Goal: Task Accomplishment & Management: Manage account settings

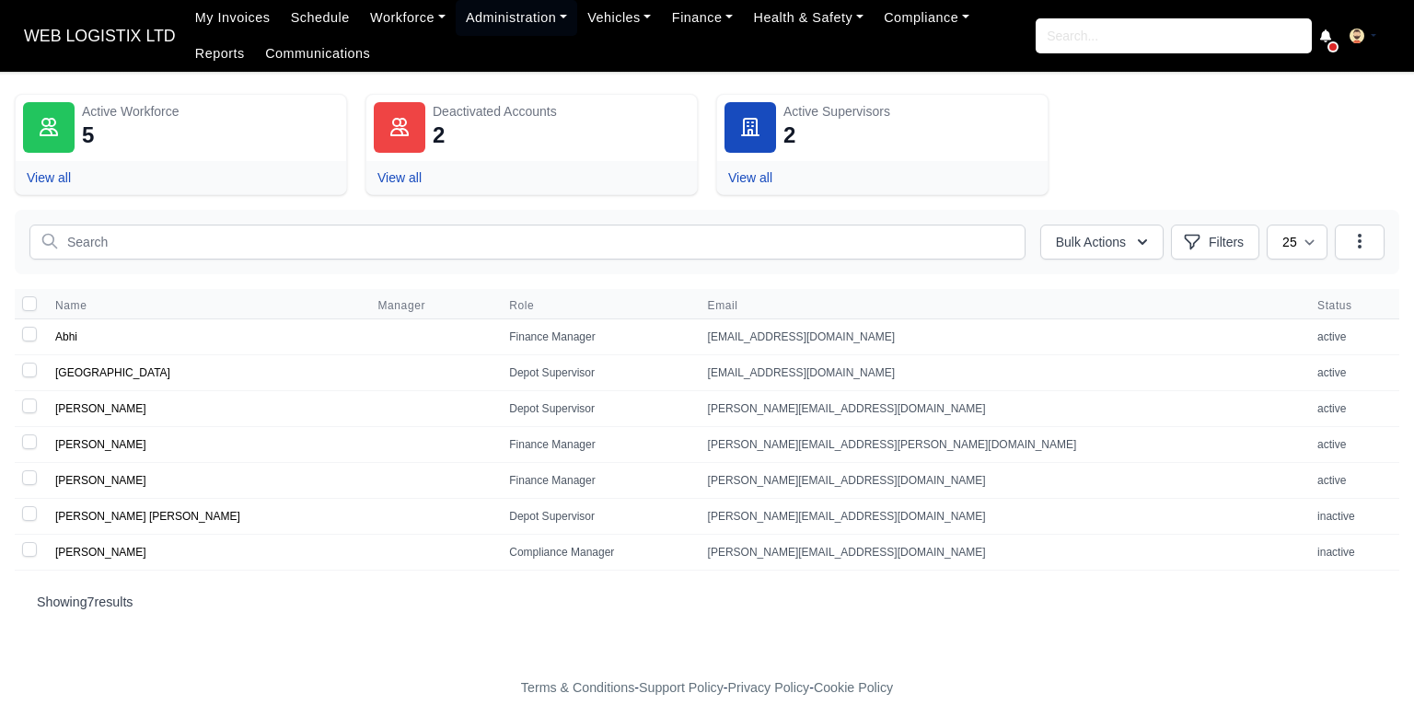
click at [92, 54] on span "WEB LOGISTIX LTD" at bounding box center [100, 35] width 170 height 37
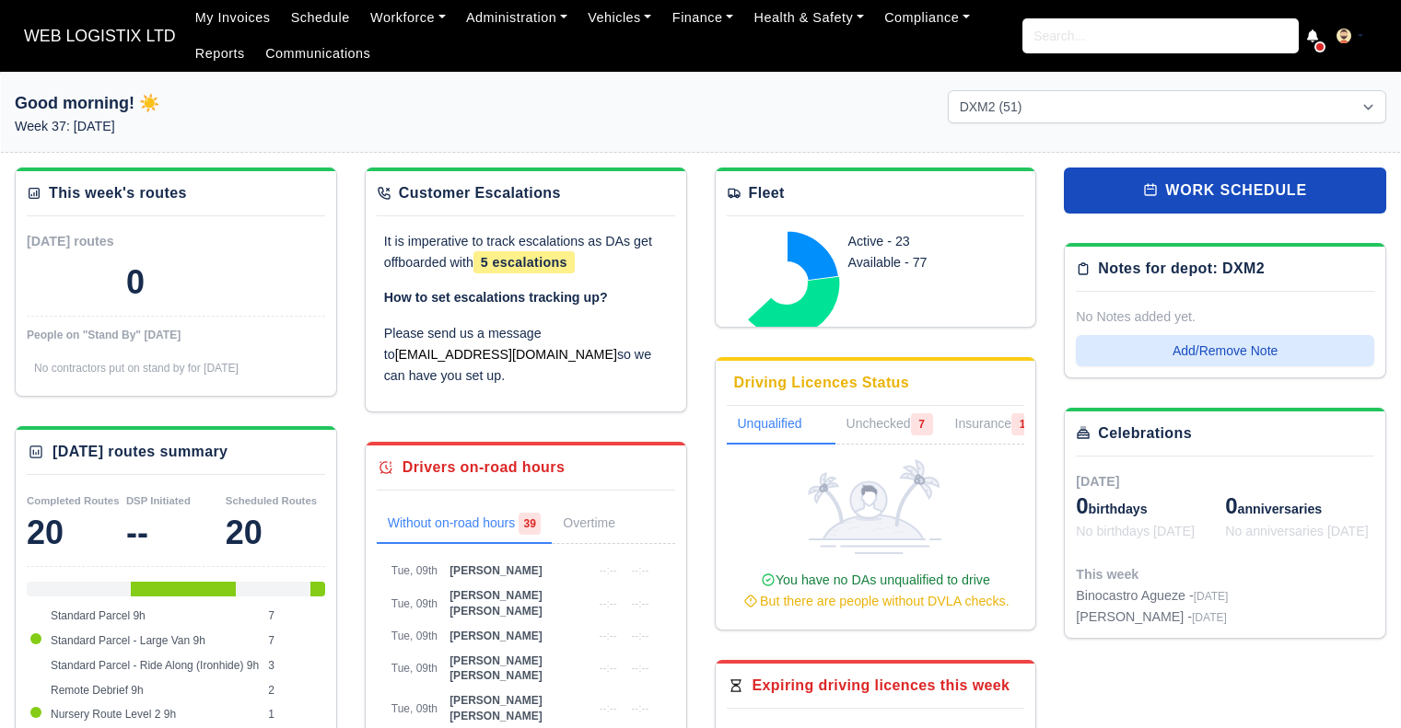
select select "1"
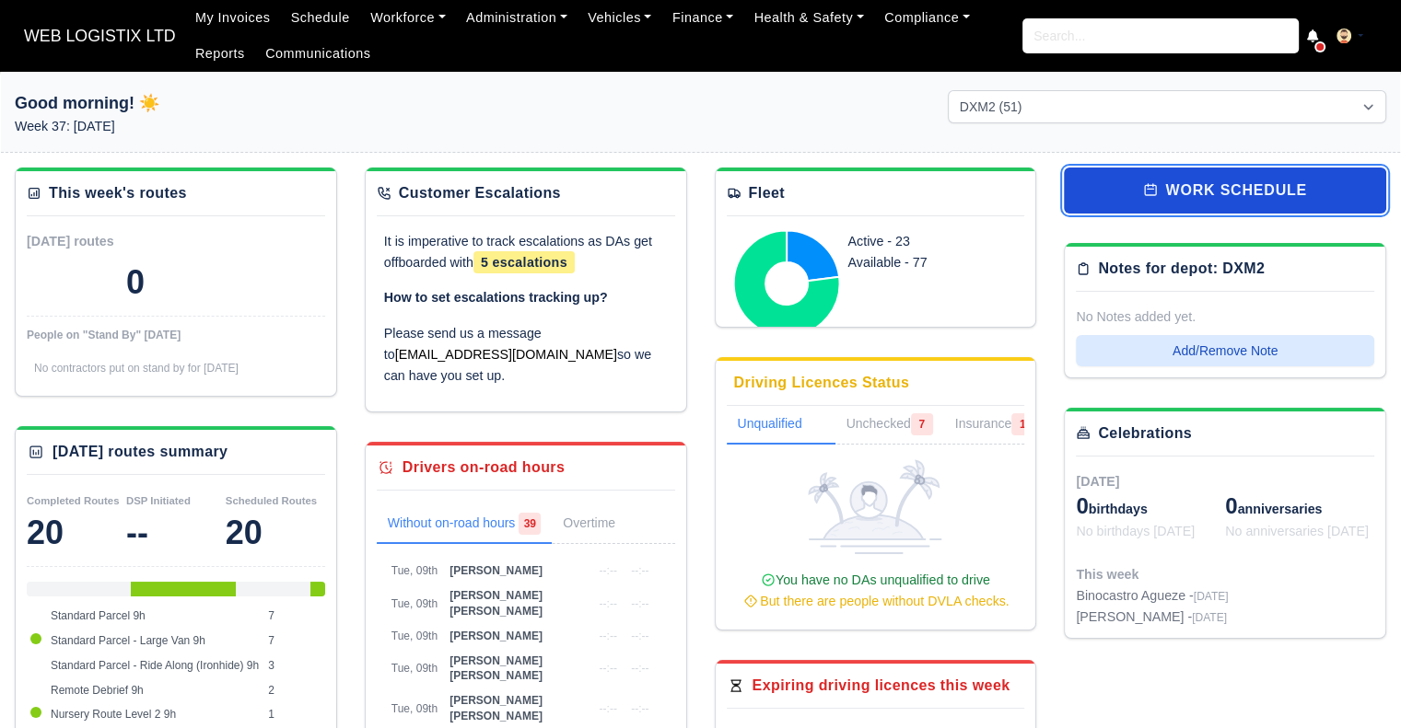
click at [1306, 184] on link "work schedule" at bounding box center [1225, 191] width 322 height 46
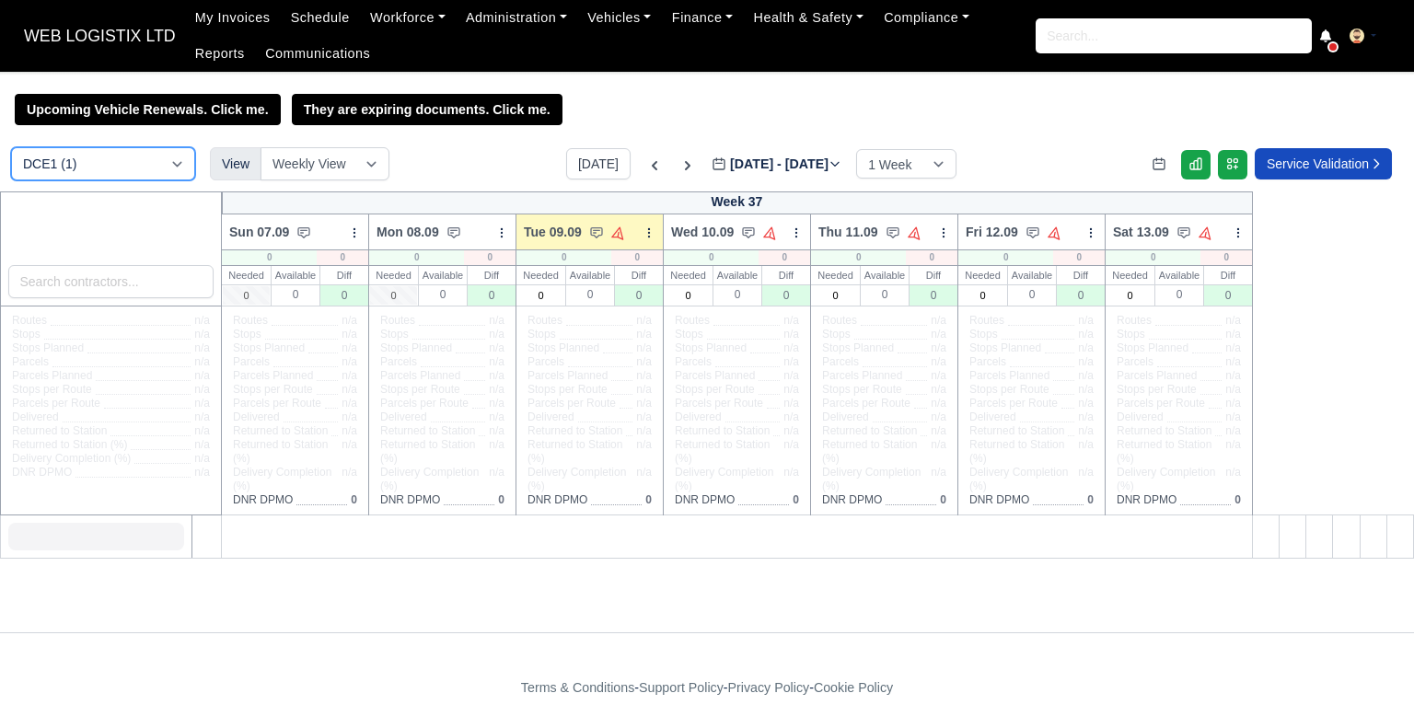
click at [173, 165] on select "DCE1 (1) DWN2 (37) DXM2 (51)" at bounding box center [103, 163] width 184 height 33
select select "1"
click at [11, 149] on select "DCE1 (1) DWN2 (37) DXM2 (51)" at bounding box center [103, 163] width 184 height 33
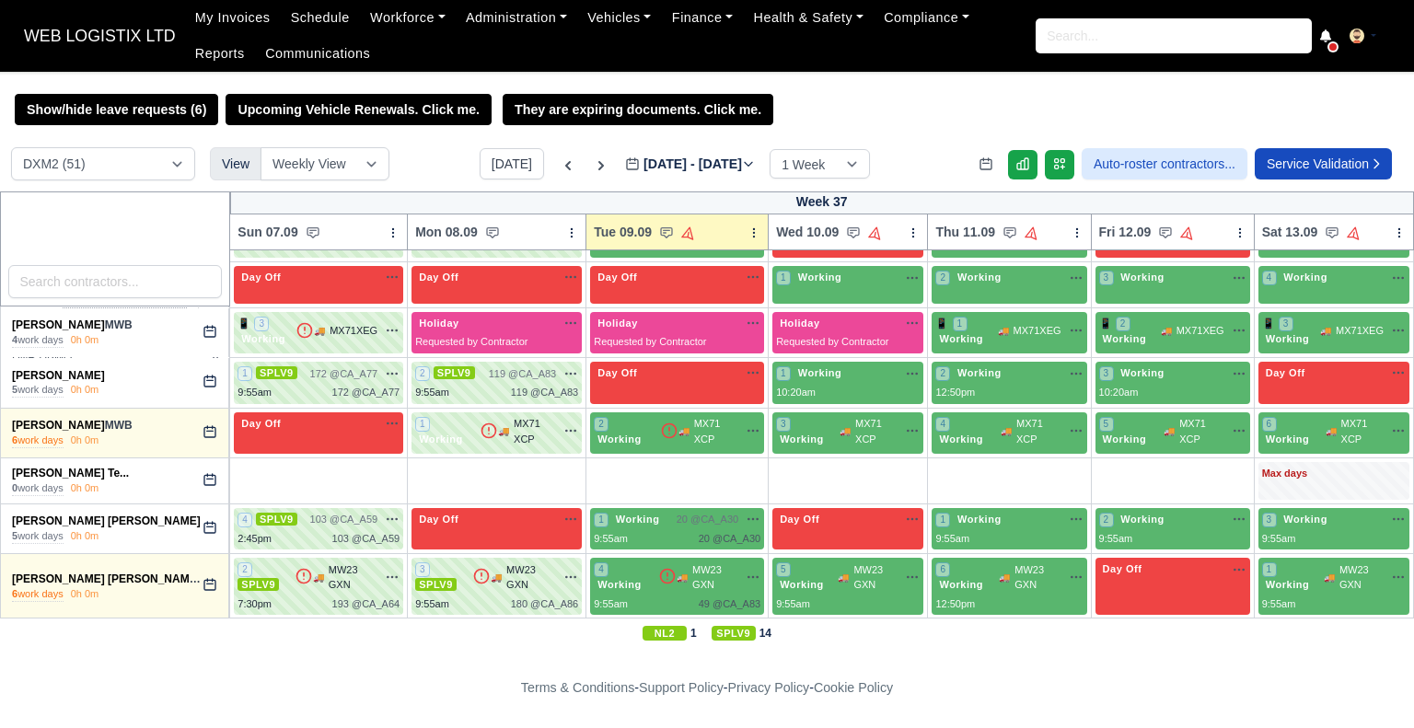
scroll to position [2641, 0]
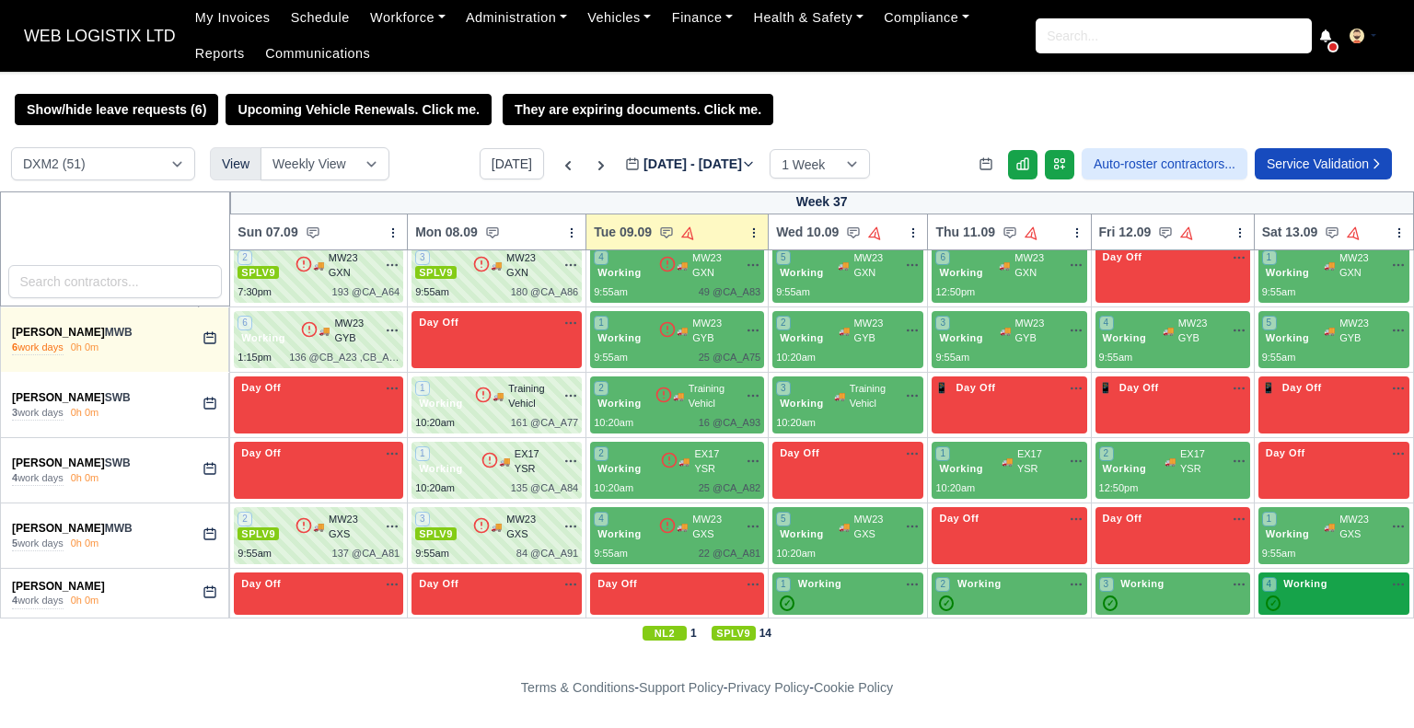
drag, startPoint x: 8, startPoint y: 539, endPoint x: 1333, endPoint y: 584, distance: 1325.8
copy tbody "Adrian Birladeanu MWB 6 work days 0h 0m 📱 Day Off Available 📱 1 SPLV9 🚚 MW23 GX…"
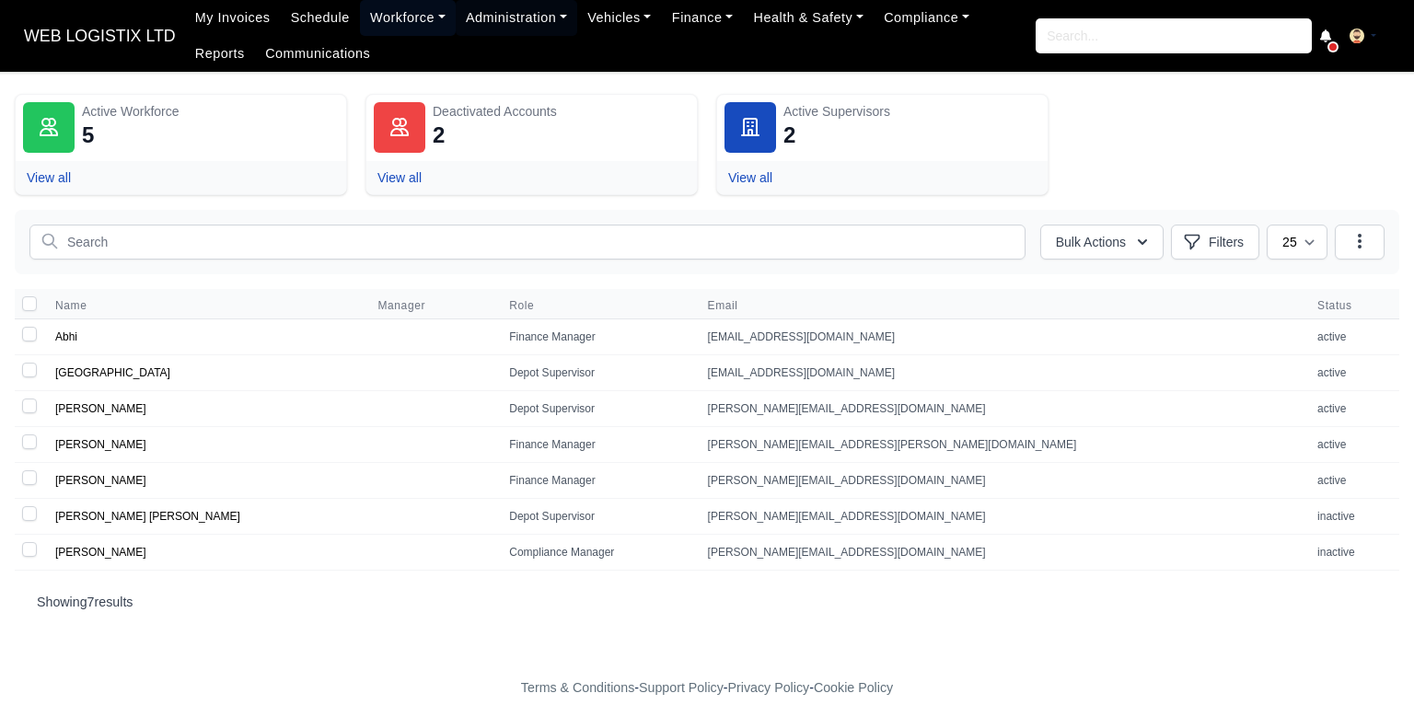
click at [392, 11] on link "Workforce" at bounding box center [408, 18] width 96 height 36
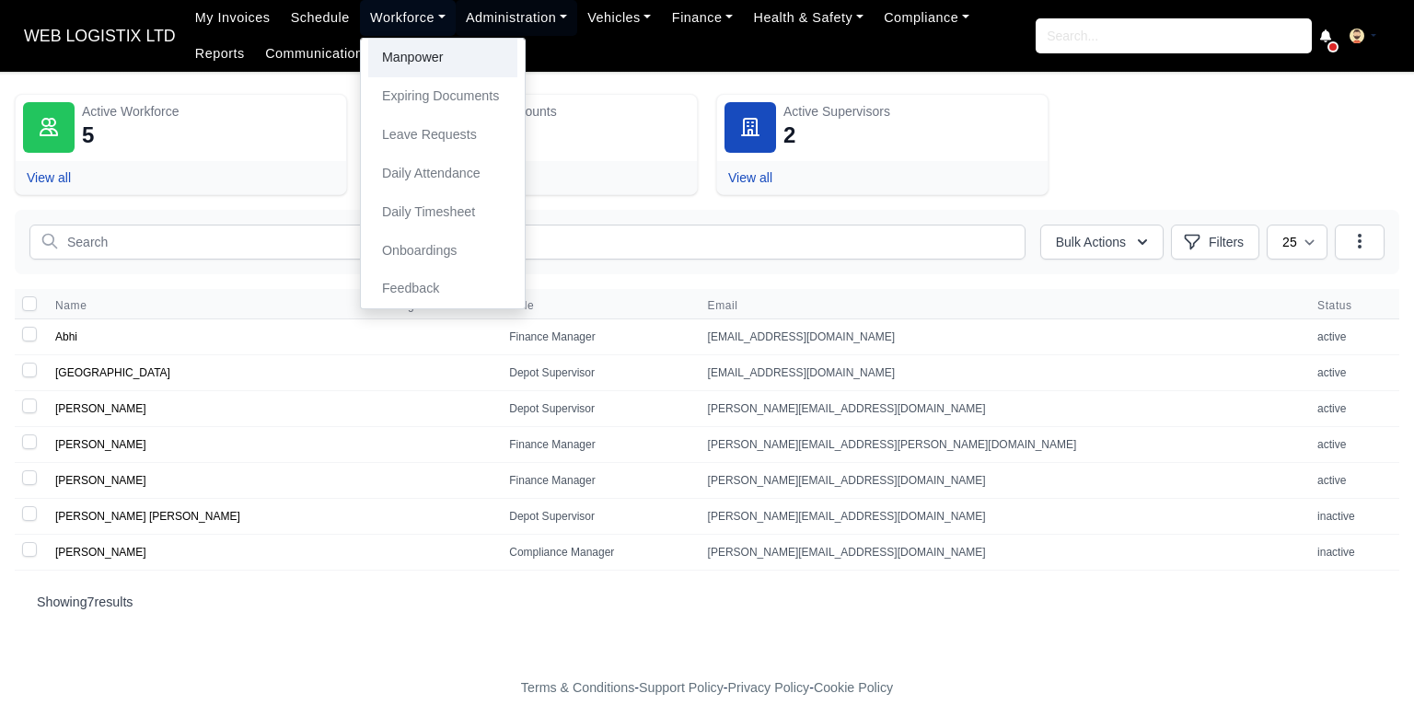
click at [392, 55] on link "Manpower" at bounding box center [442, 58] width 149 height 39
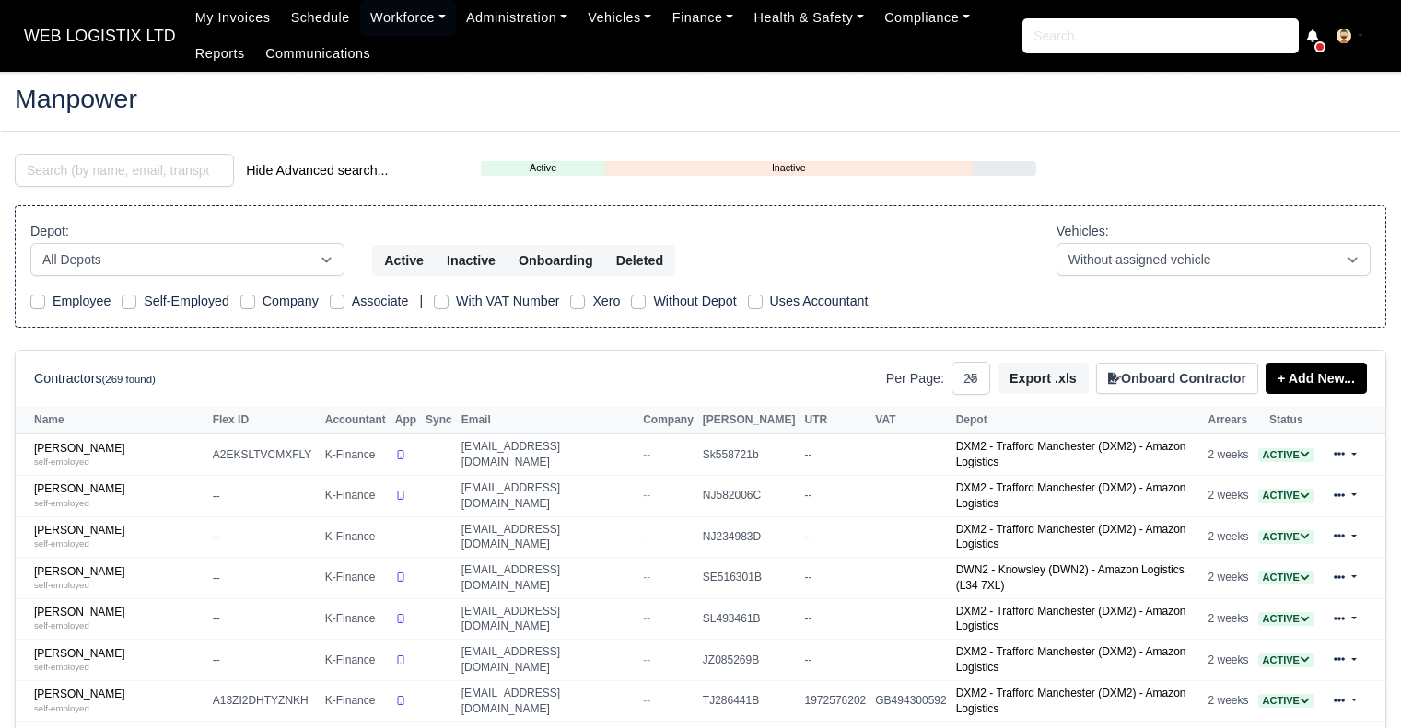
select select "25"
click at [165, 176] on input "search" at bounding box center [124, 170] width 219 height 33
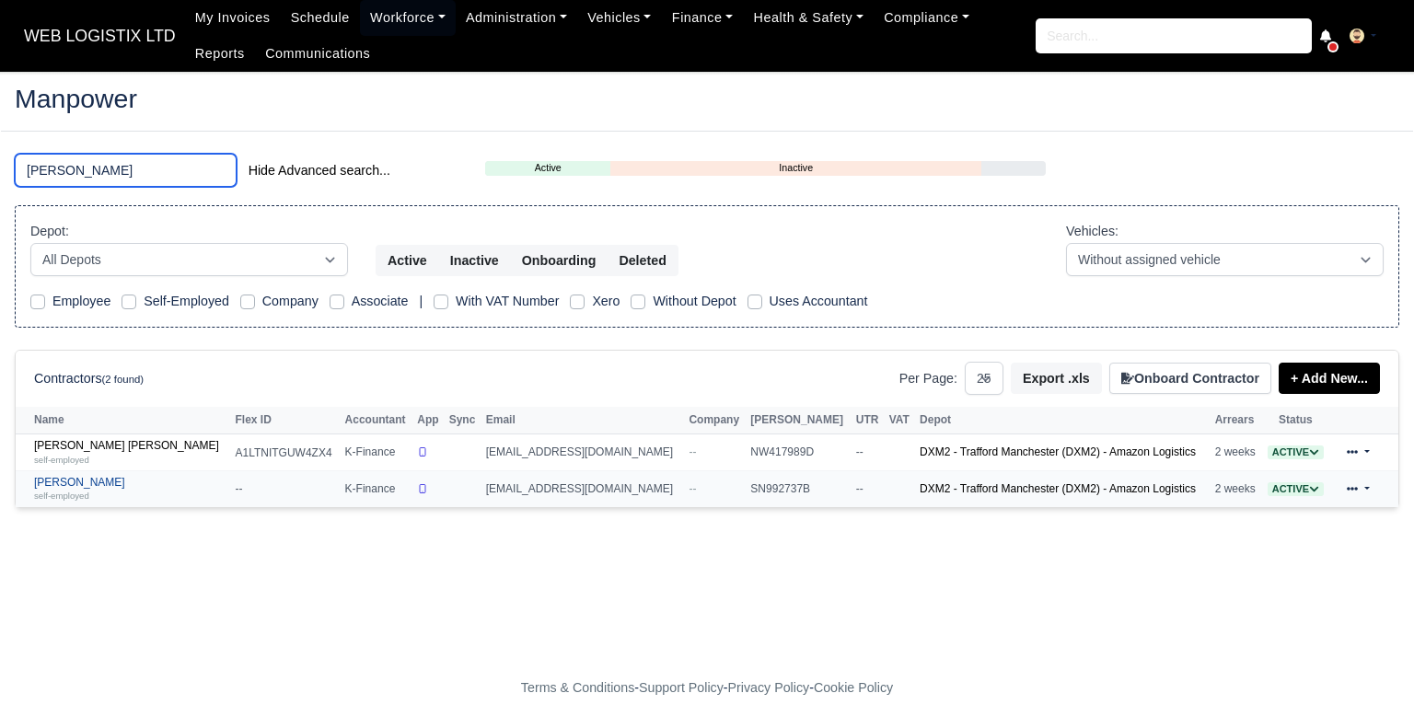
type input "[PERSON_NAME]"
click at [64, 485] on link "[PERSON_NAME] self-employed" at bounding box center [130, 489] width 192 height 27
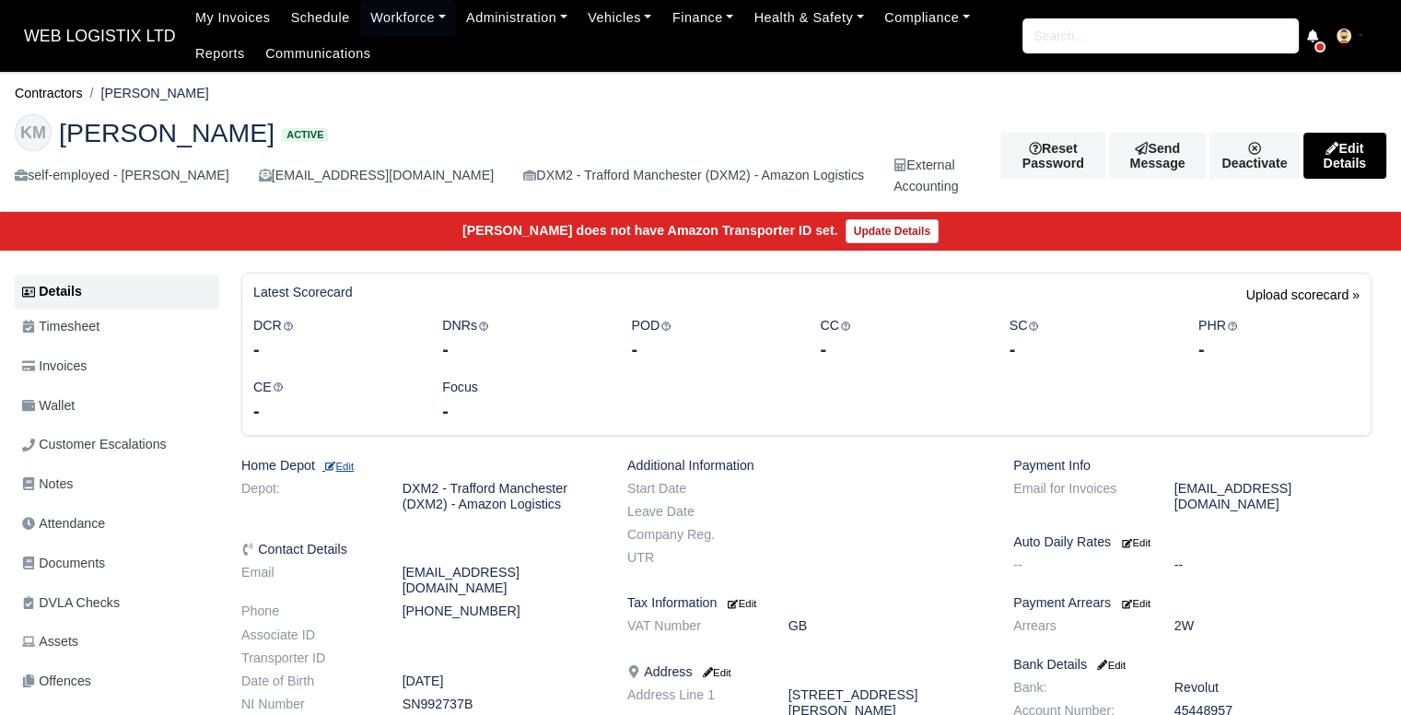
click at [346, 460] on small "Edit" at bounding box center [337, 465] width 31 height 11
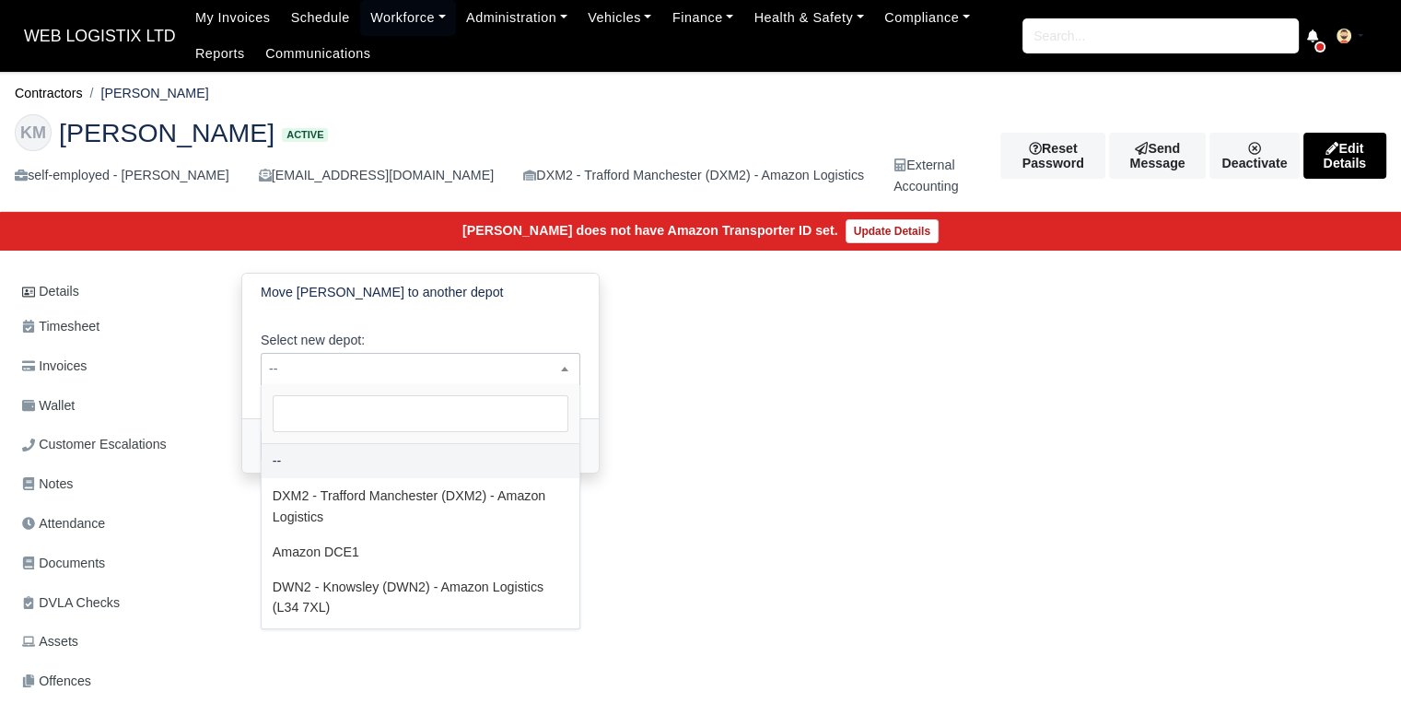
click at [416, 378] on span "--" at bounding box center [421, 368] width 318 height 23
select select "1"
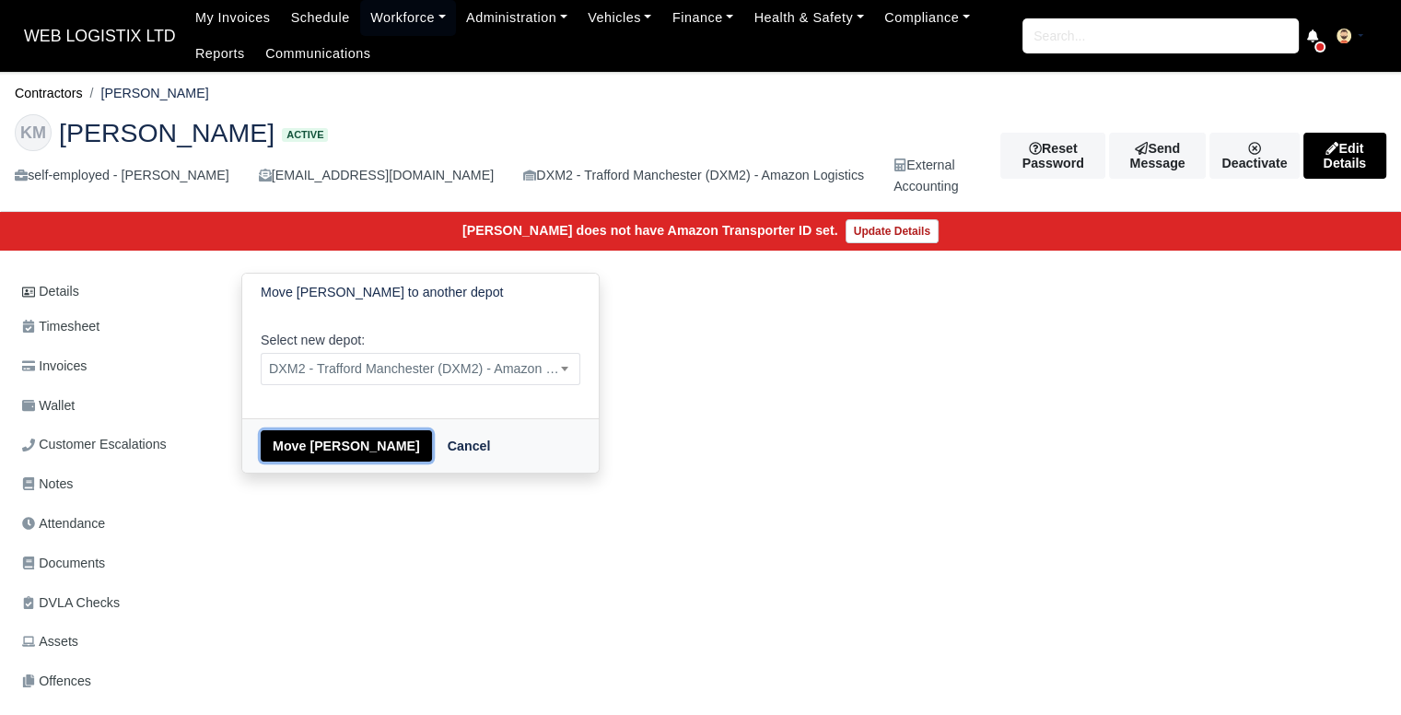
click at [385, 452] on button "Move [PERSON_NAME]" at bounding box center [346, 445] width 171 height 31
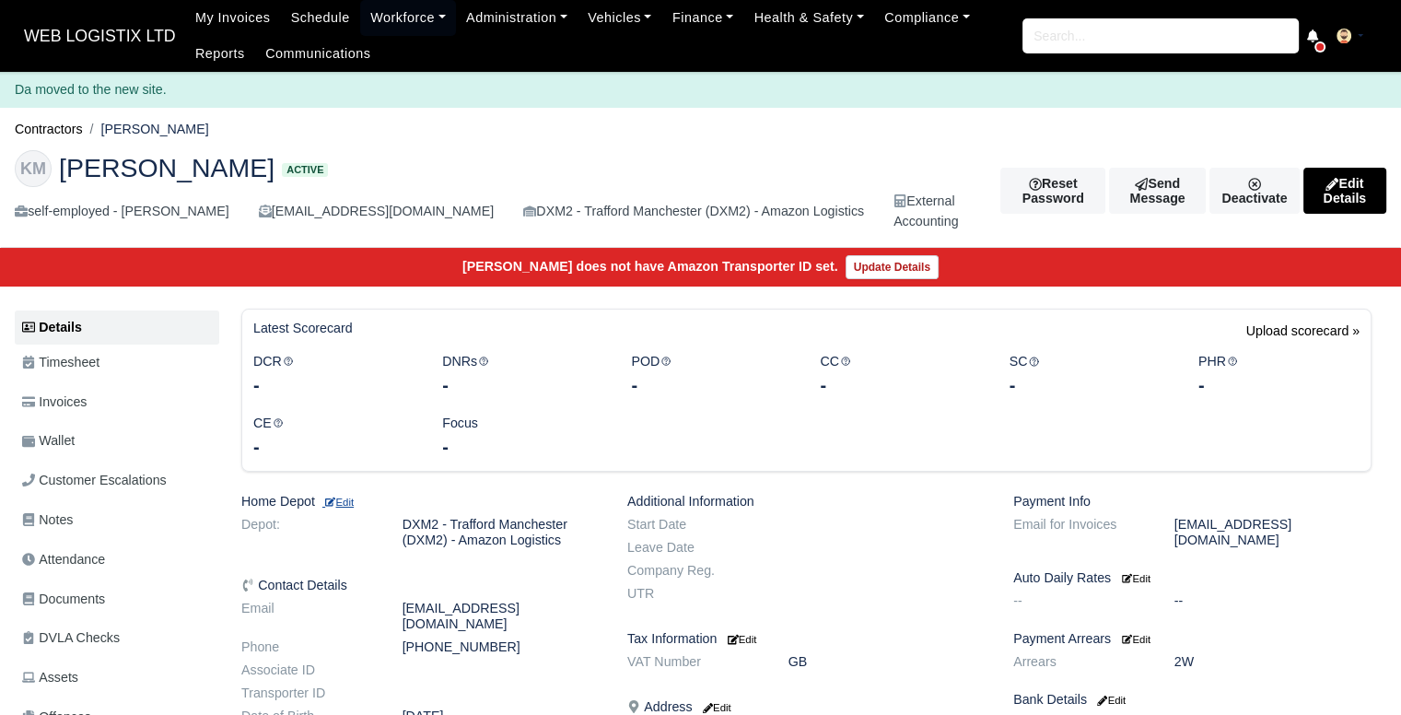
click at [343, 496] on small "Edit" at bounding box center [337, 501] width 31 height 11
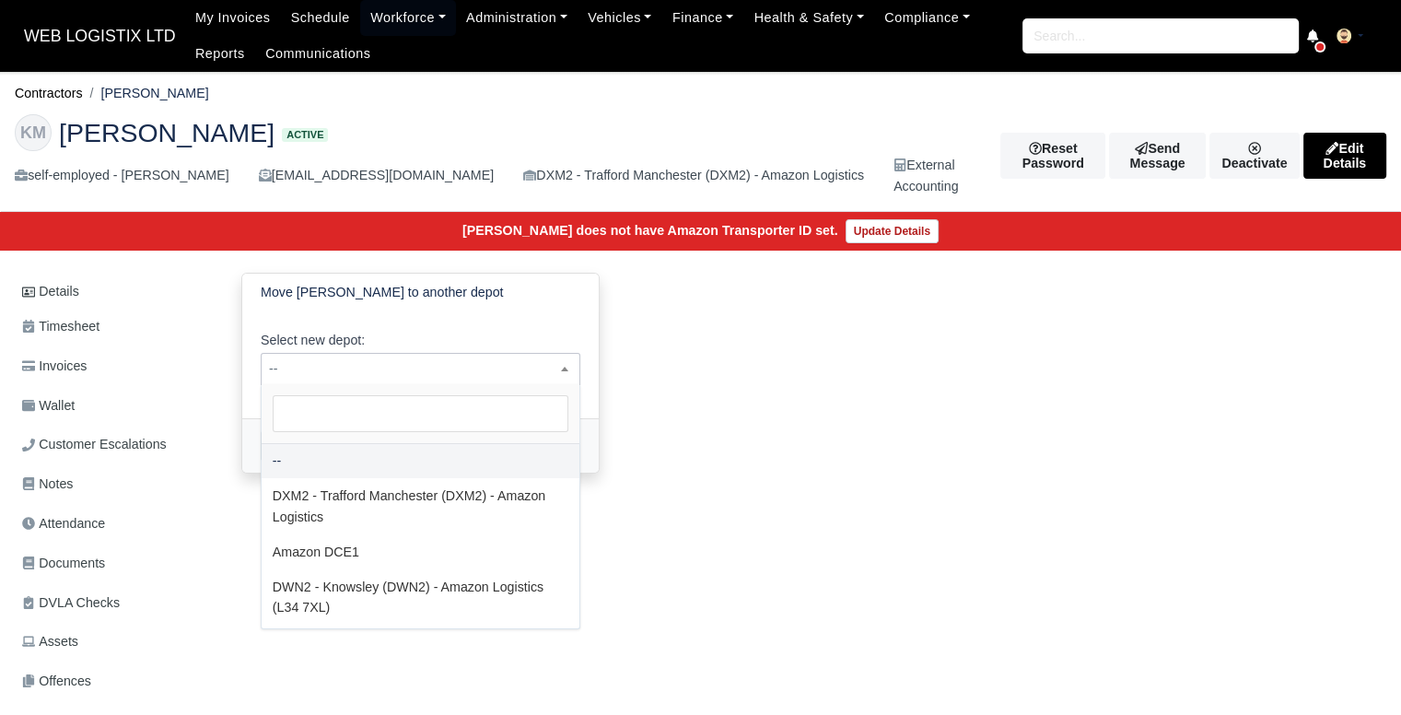
click at [377, 354] on span "--" at bounding box center [421, 369] width 320 height 32
select select "3"
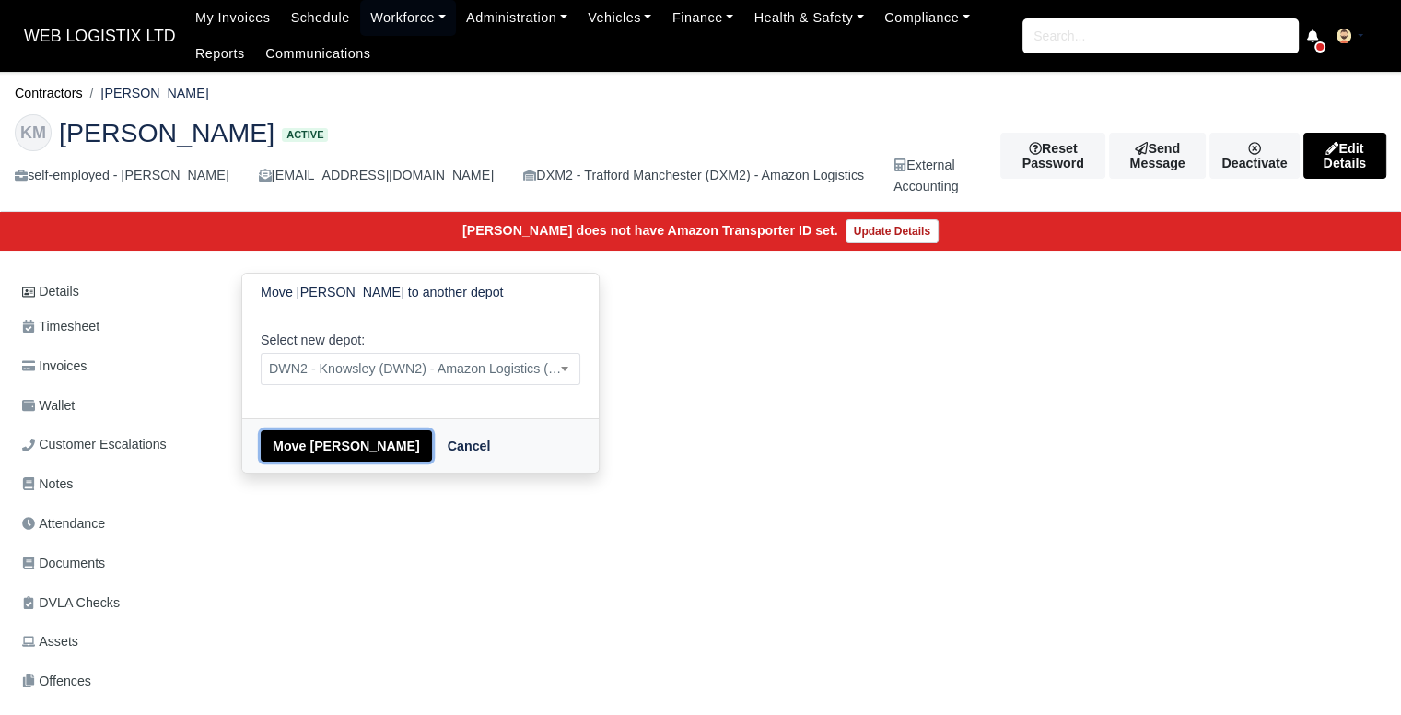
click at [371, 449] on button "Move Kevin Medina" at bounding box center [346, 445] width 171 height 31
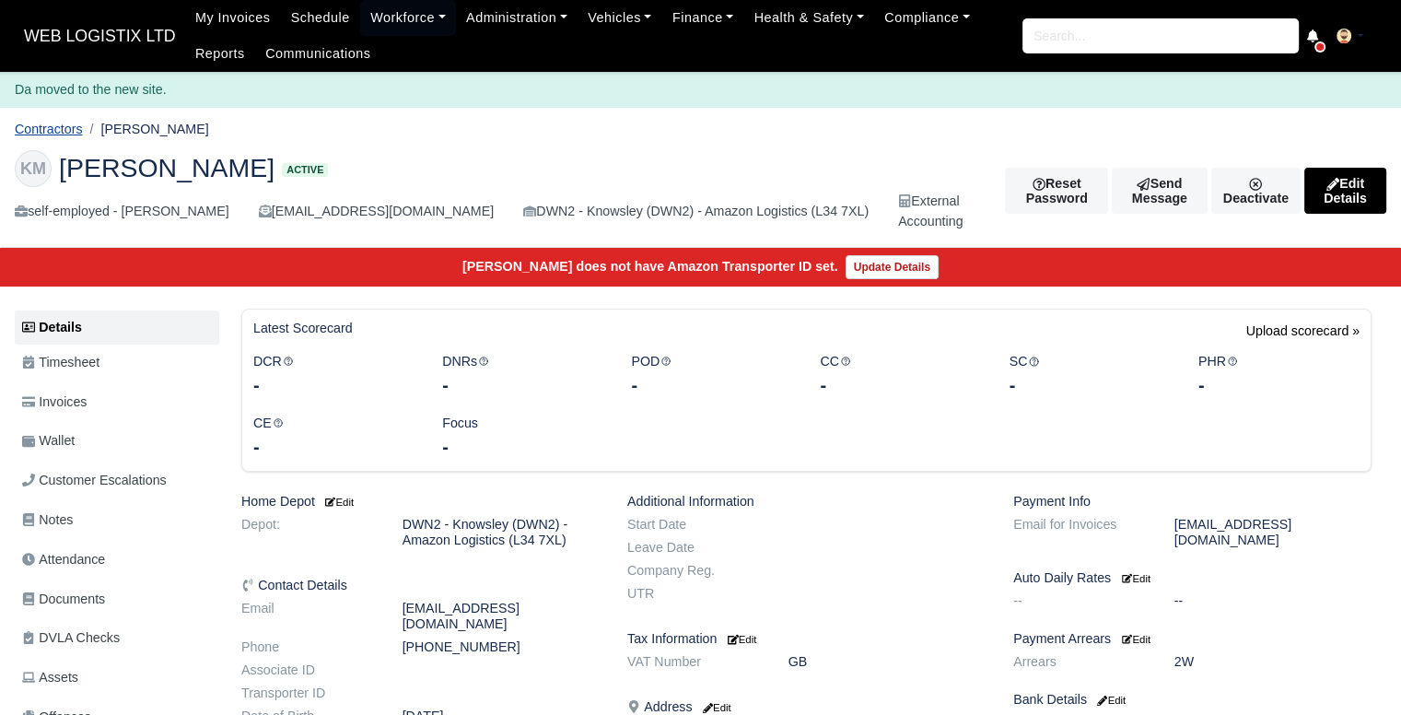
click at [52, 131] on link "Contractors" at bounding box center [49, 129] width 68 height 15
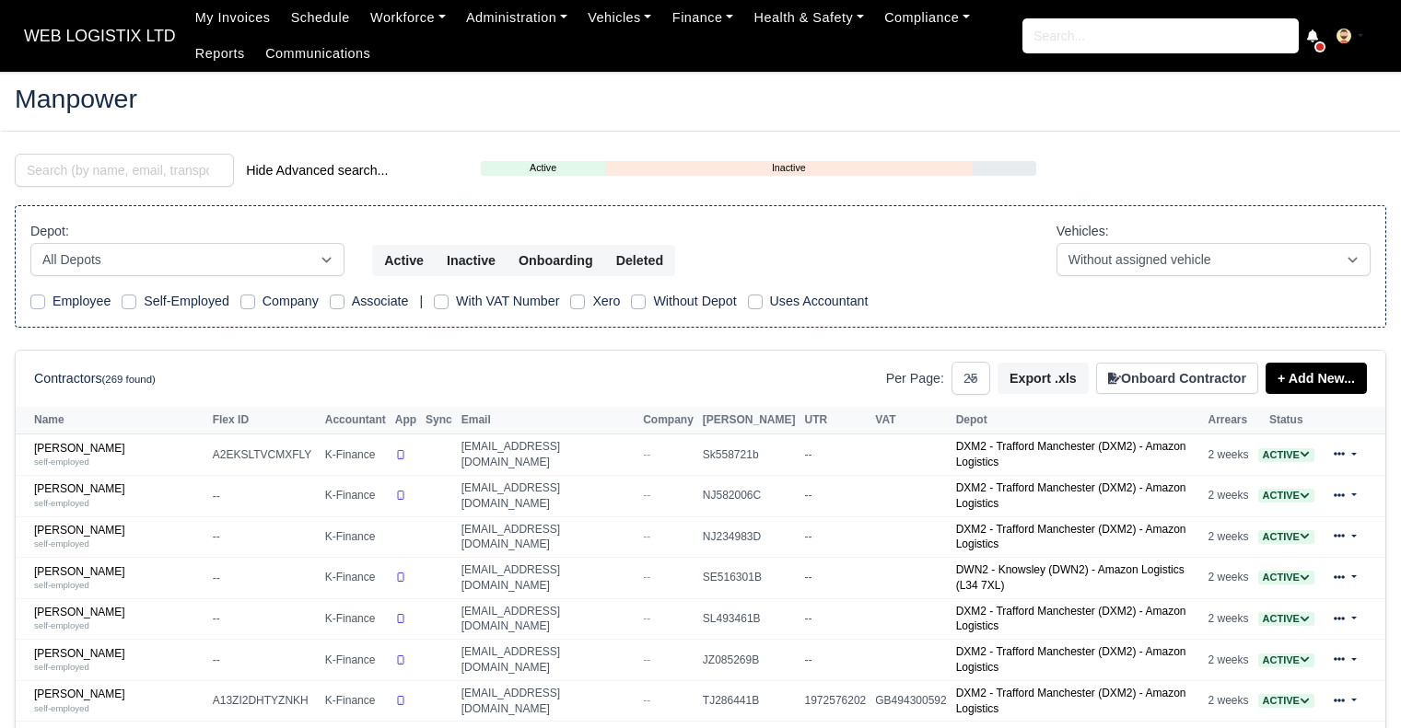
select select "25"
click at [140, 165] on input "search" at bounding box center [124, 170] width 219 height 33
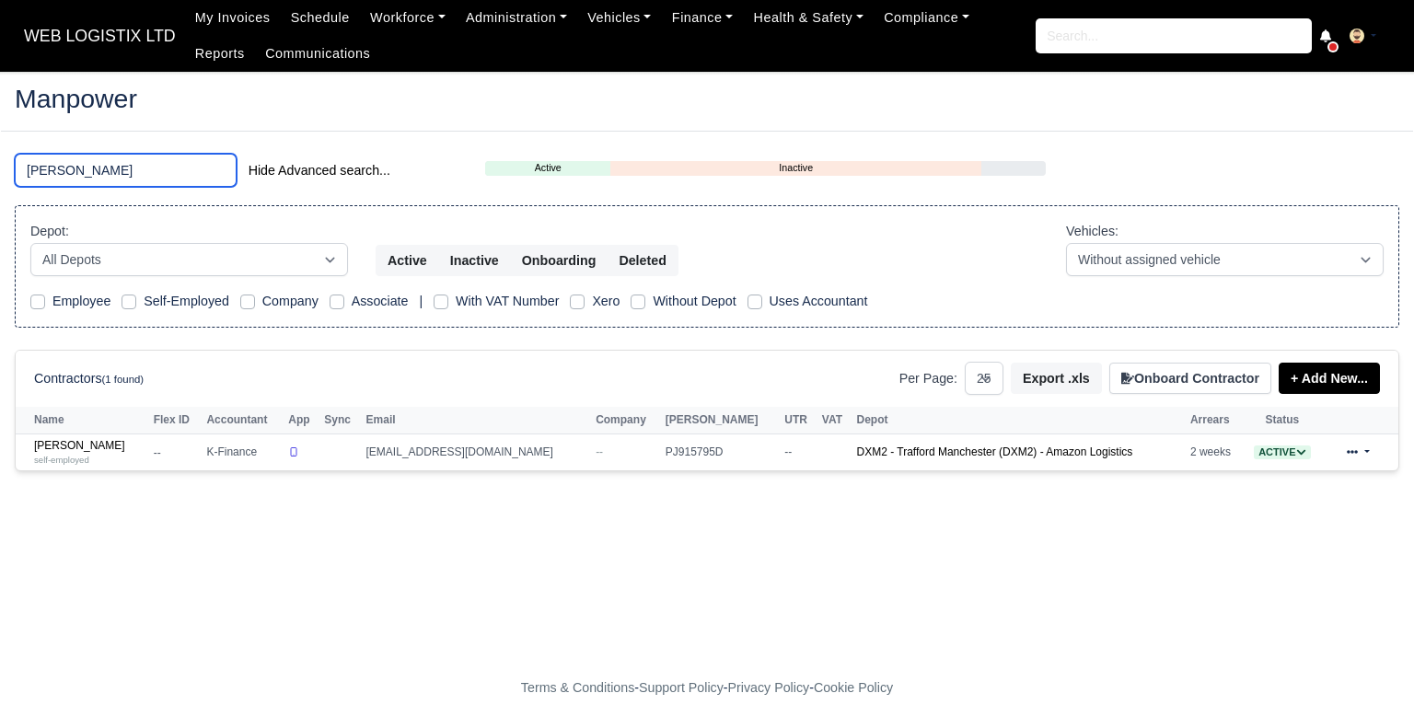
click at [112, 172] on input "JAVAD" at bounding box center [126, 170] width 222 height 33
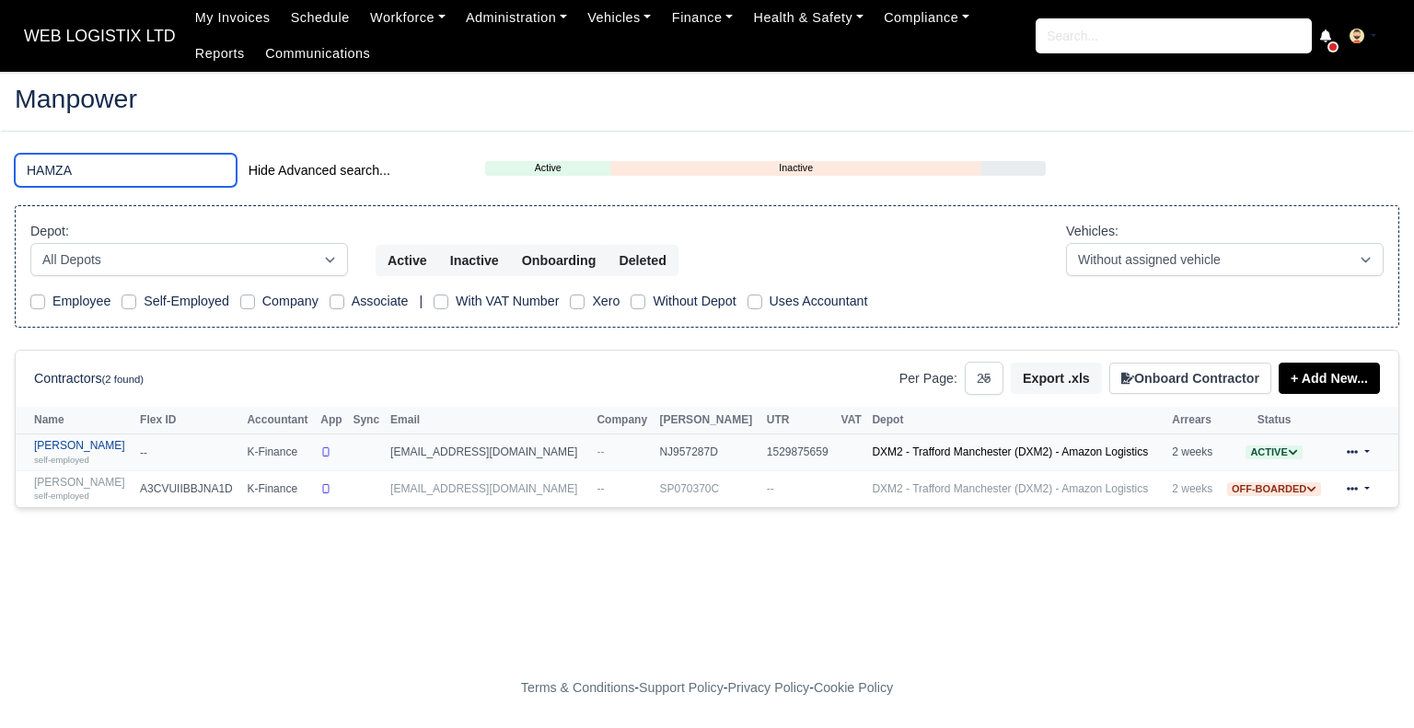
type input "HAMZA"
click at [44, 446] on link "Hamza Aziz Mirza self-employed" at bounding box center [82, 452] width 97 height 27
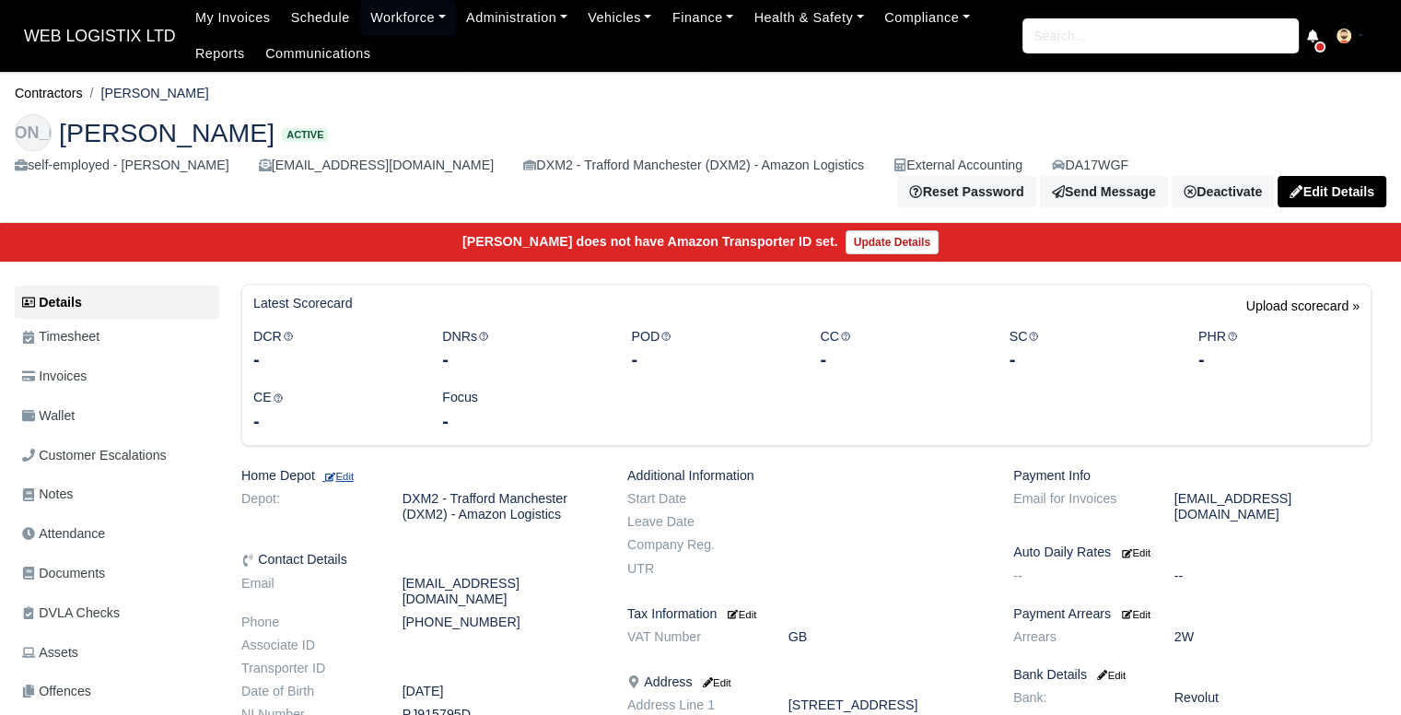
click at [348, 471] on small "Edit" at bounding box center [337, 476] width 31 height 11
click at [353, 471] on small "Edit" at bounding box center [337, 476] width 31 height 11
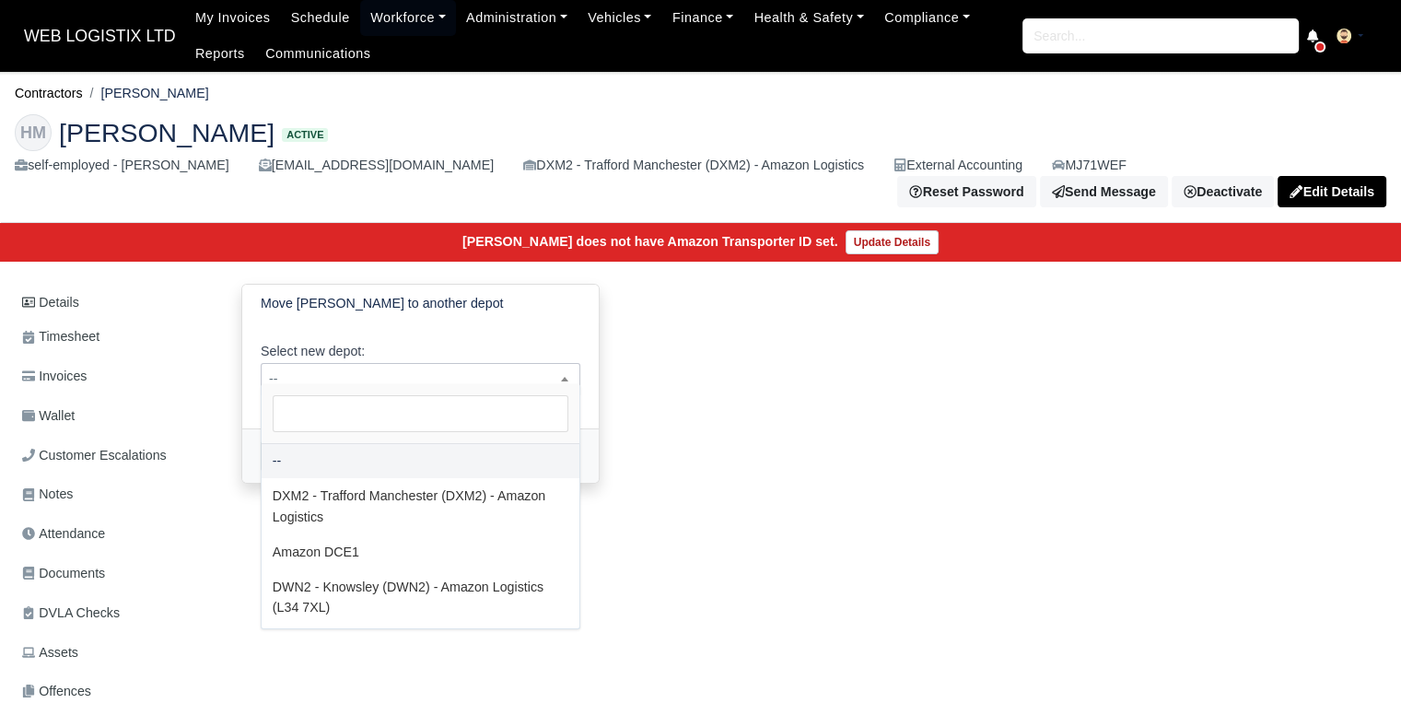
click at [375, 367] on span "--" at bounding box center [421, 378] width 318 height 23
select select "3"
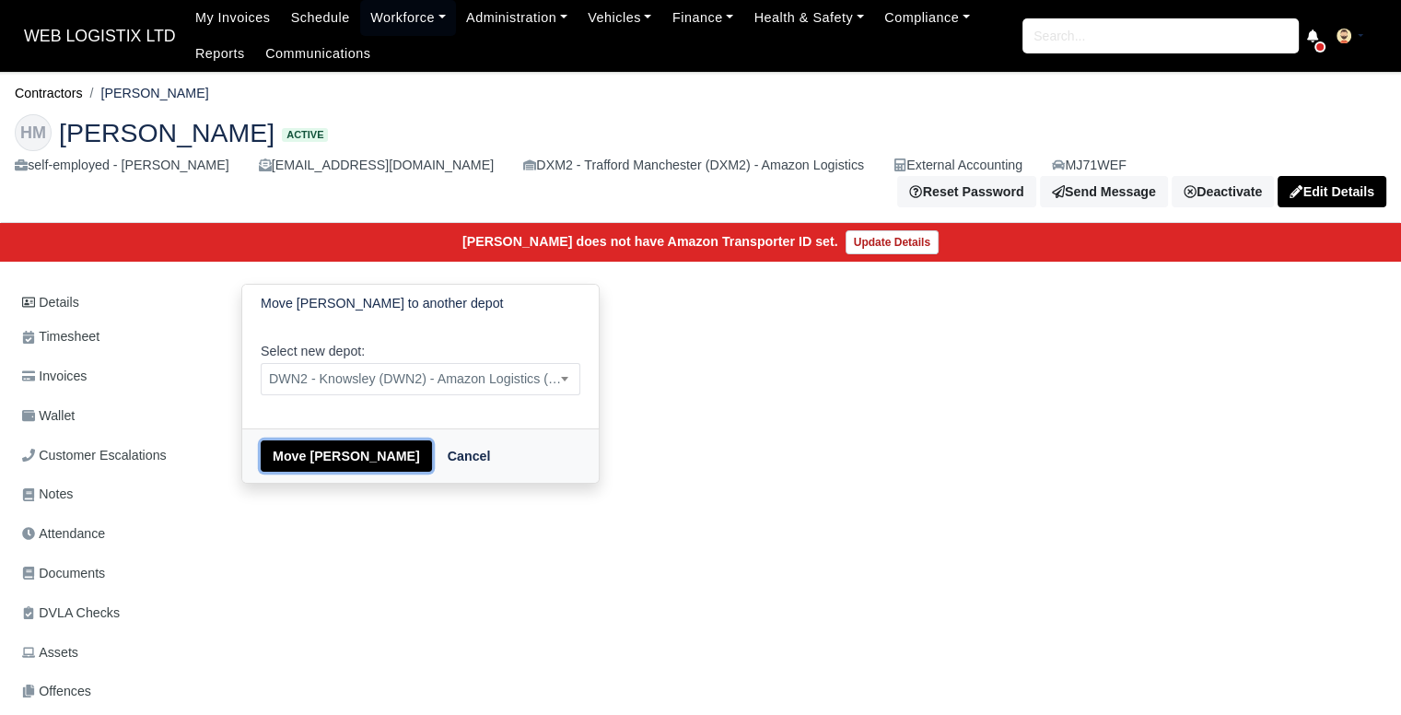
click at [346, 442] on button "Move [PERSON_NAME]" at bounding box center [346, 455] width 171 height 31
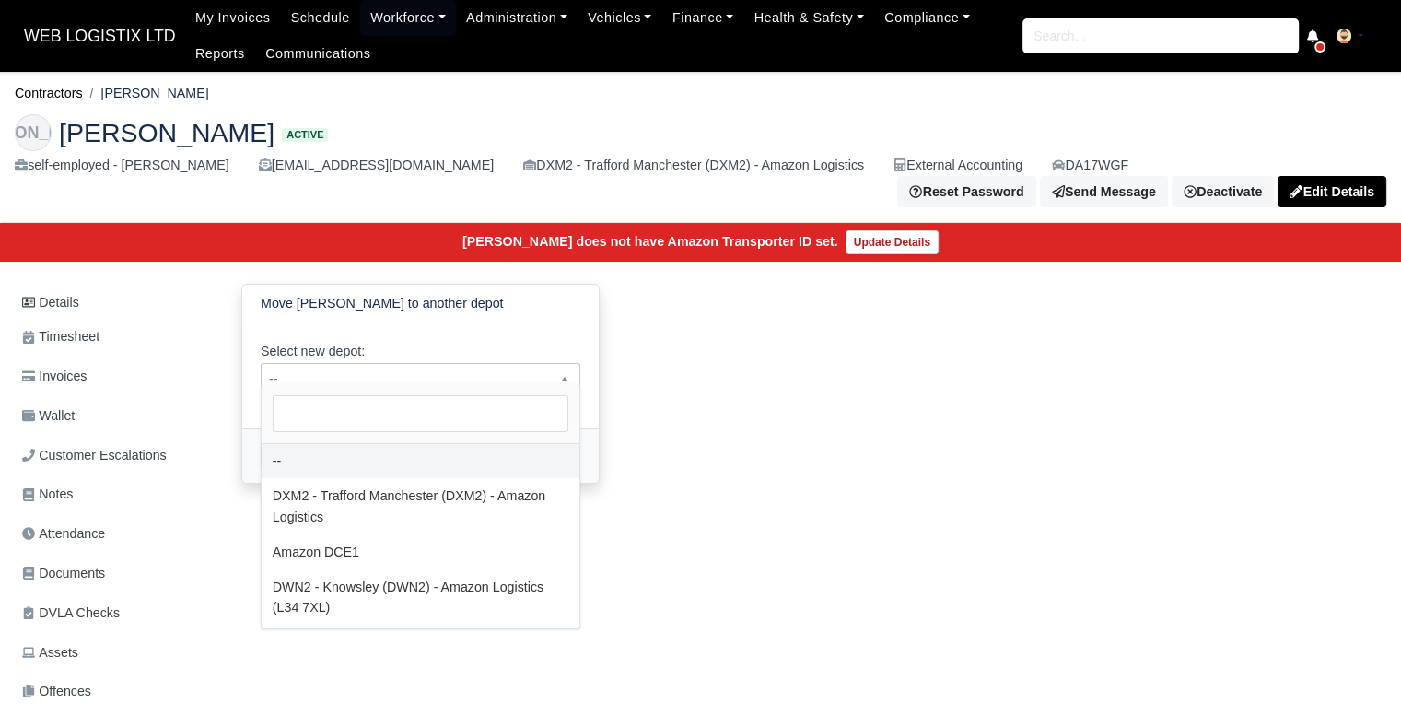
click at [343, 373] on span "--" at bounding box center [421, 378] width 318 height 23
select select "3"
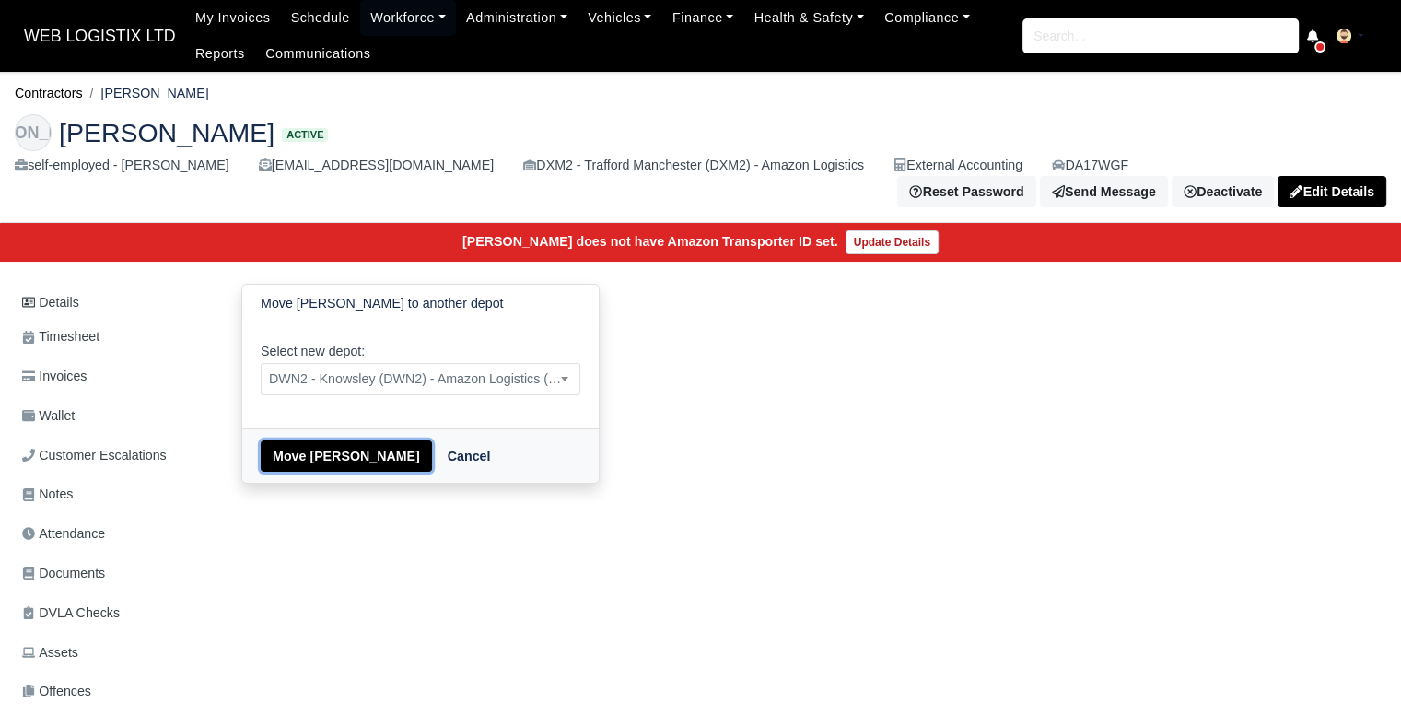
click at [325, 451] on button "Move Javade Alam" at bounding box center [346, 455] width 171 height 31
